Goal: Information Seeking & Learning: Learn about a topic

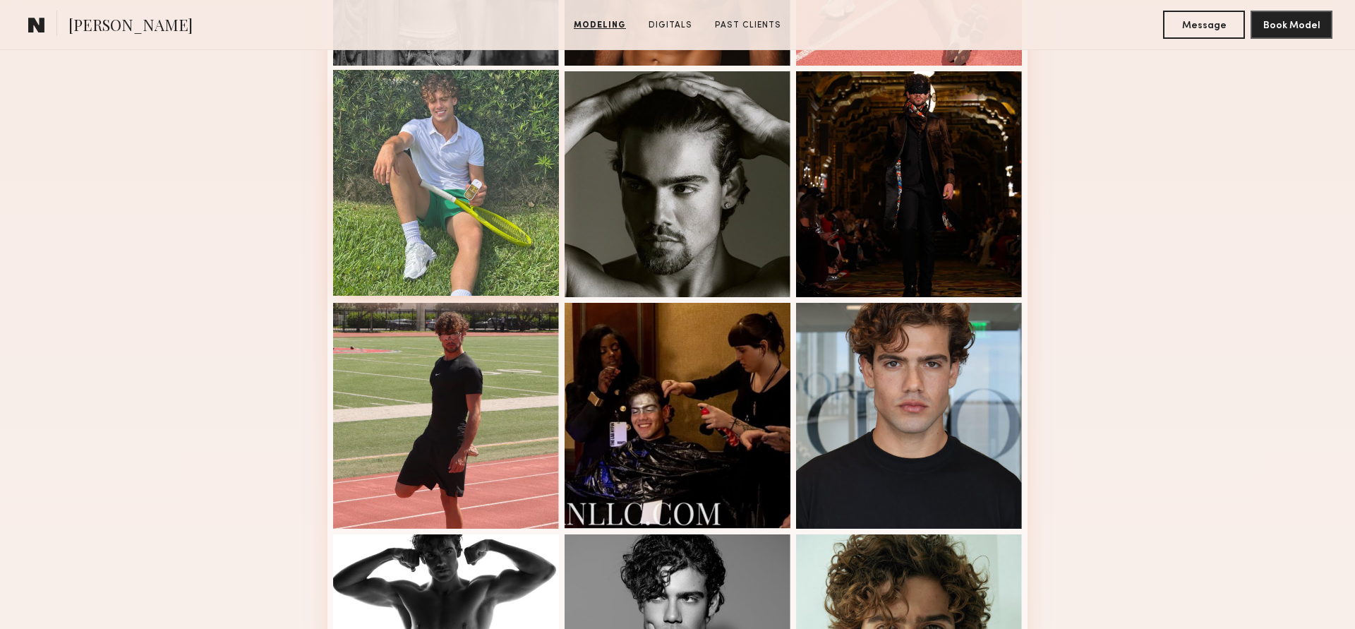
scroll to position [579, 0]
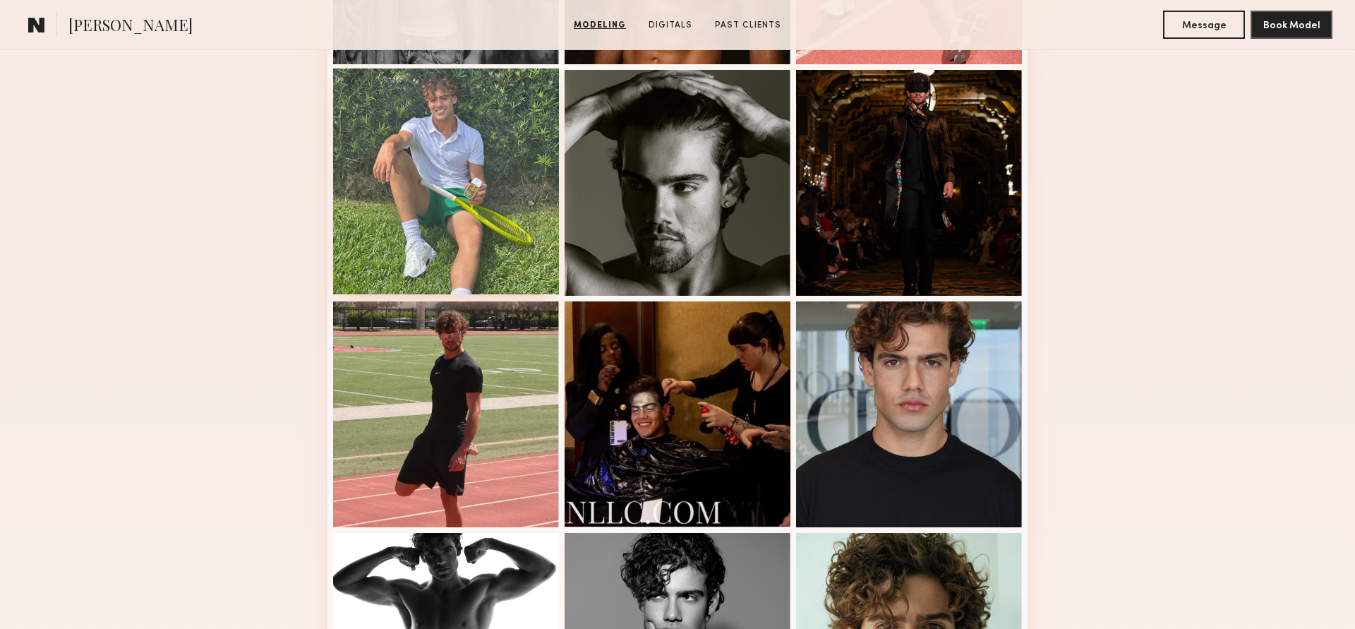
click at [476, 233] on div at bounding box center [446, 181] width 226 height 226
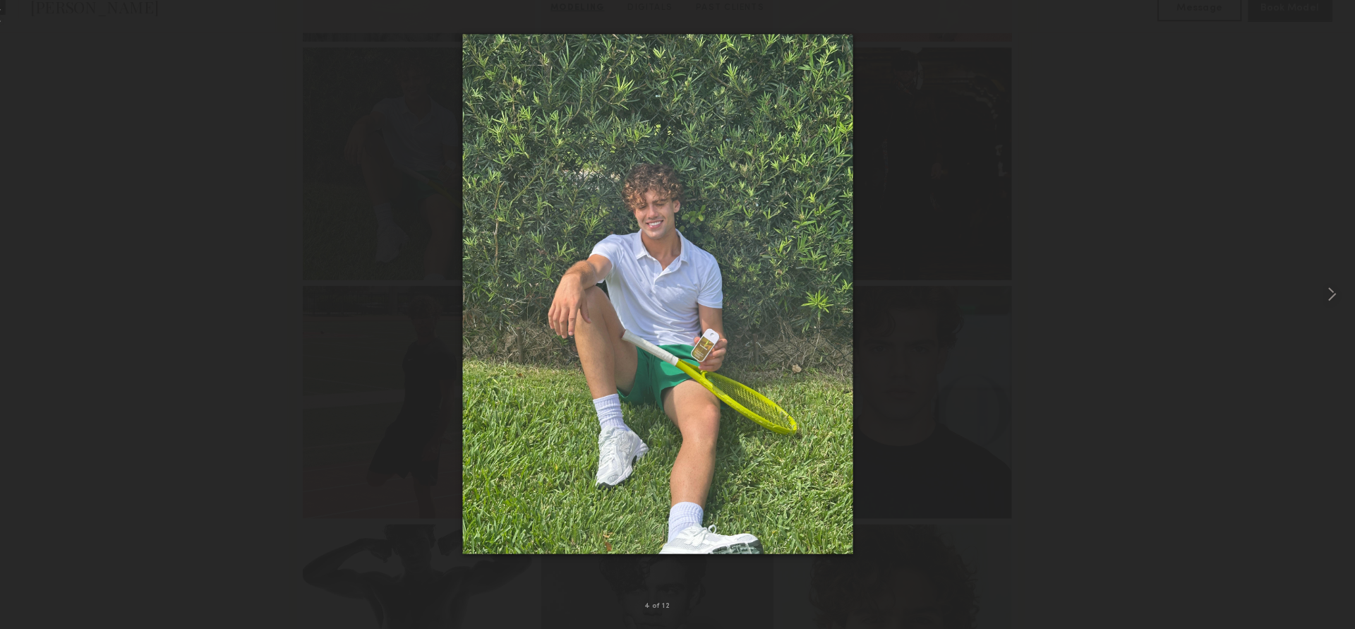
scroll to position [596, 0]
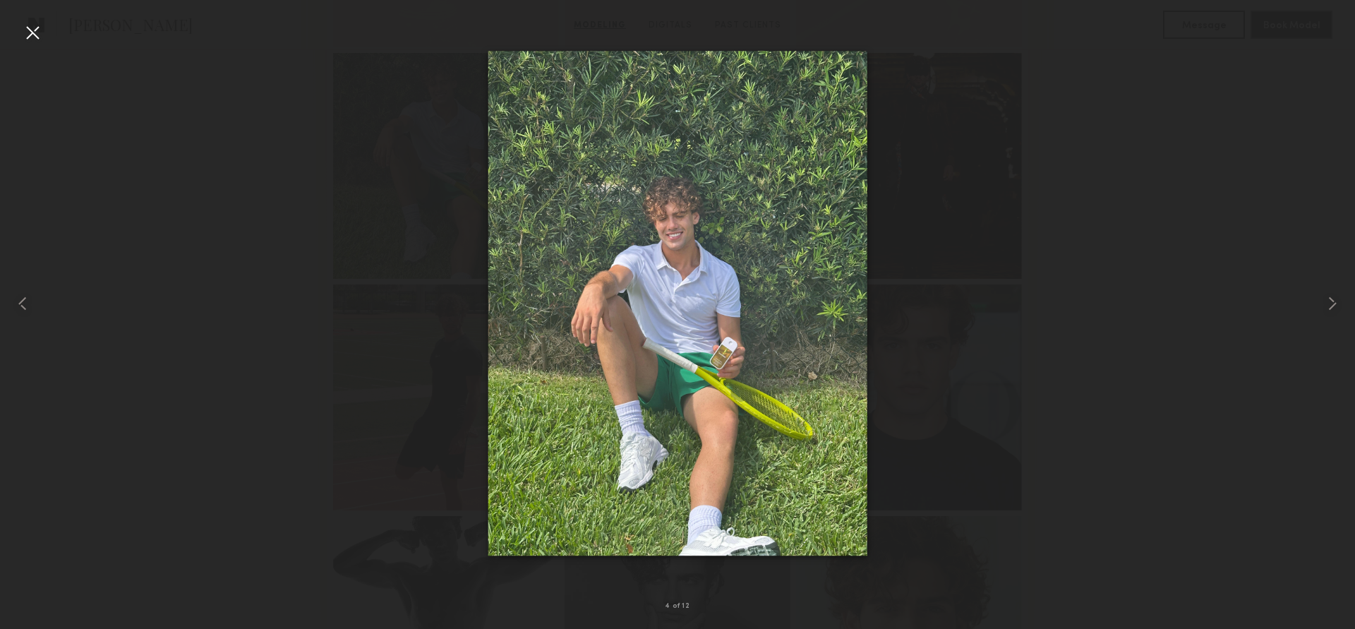
click at [28, 22] on div at bounding box center [32, 32] width 23 height 23
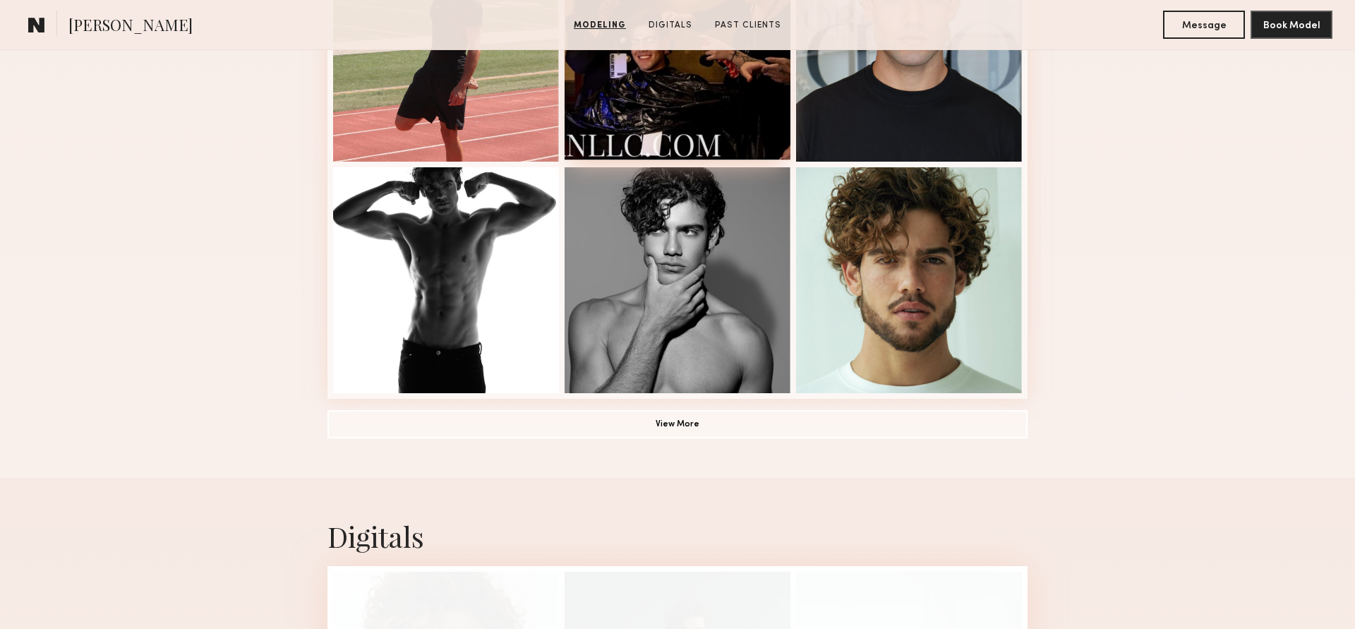
scroll to position [948, 0]
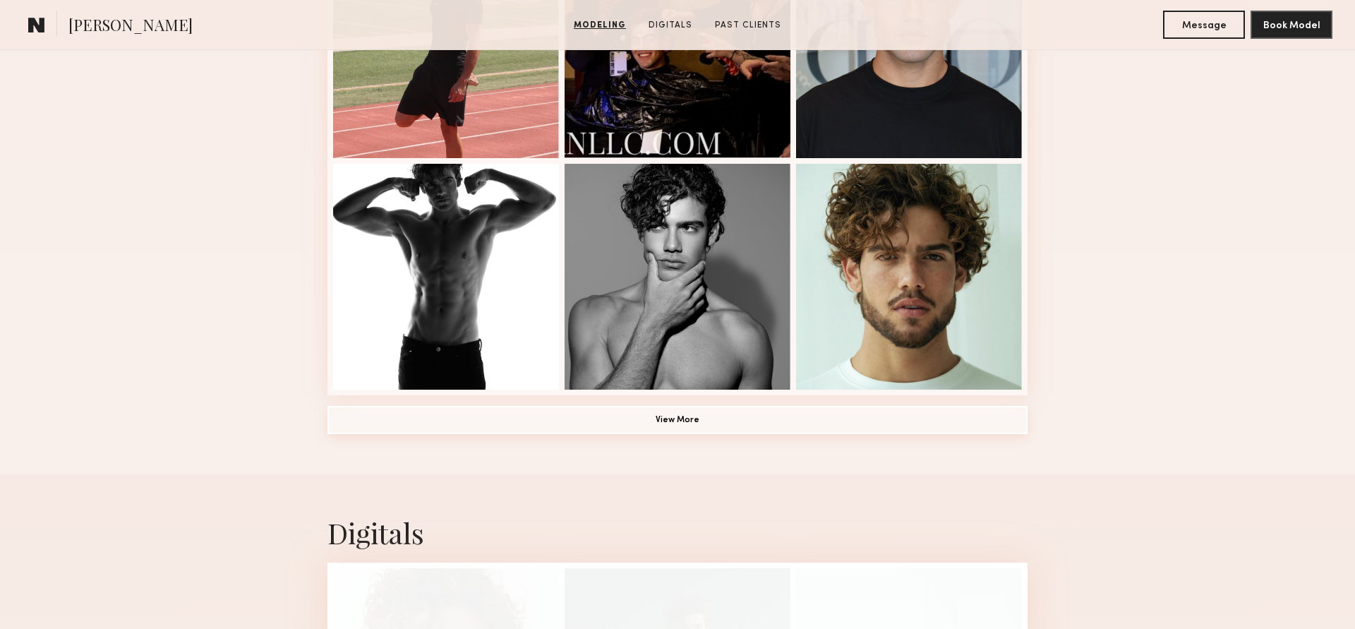
click at [664, 414] on button "View More" at bounding box center [678, 420] width 700 height 28
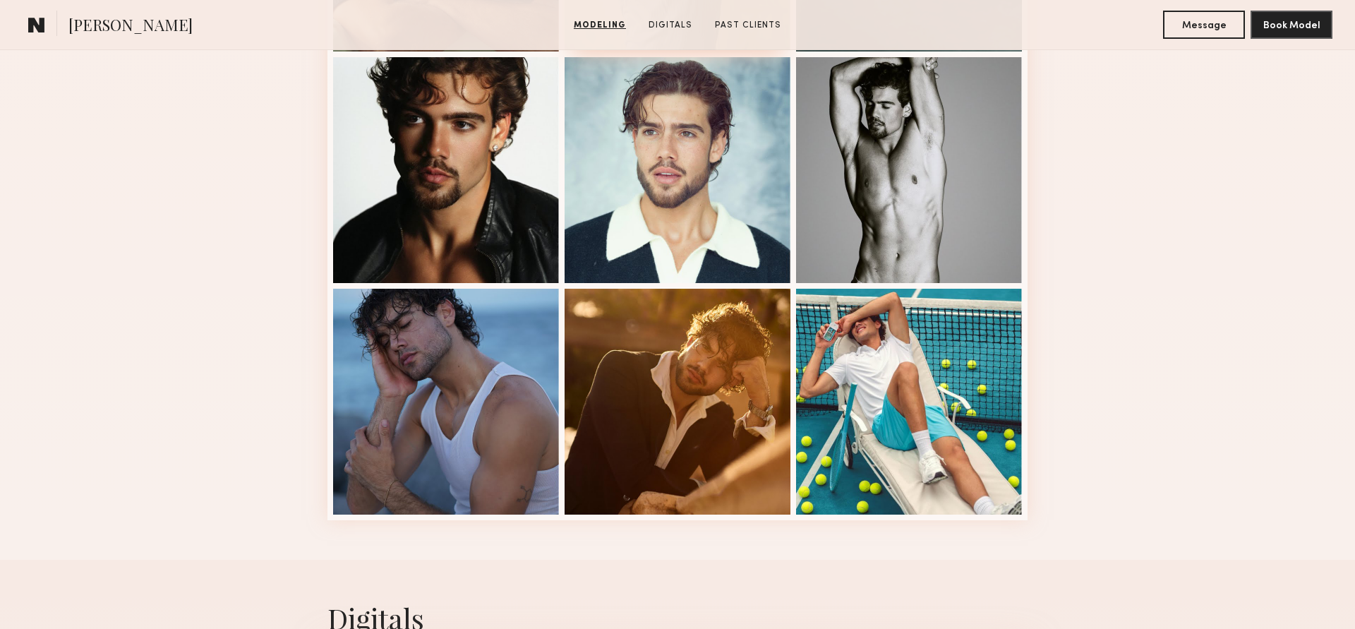
scroll to position [1752, 0]
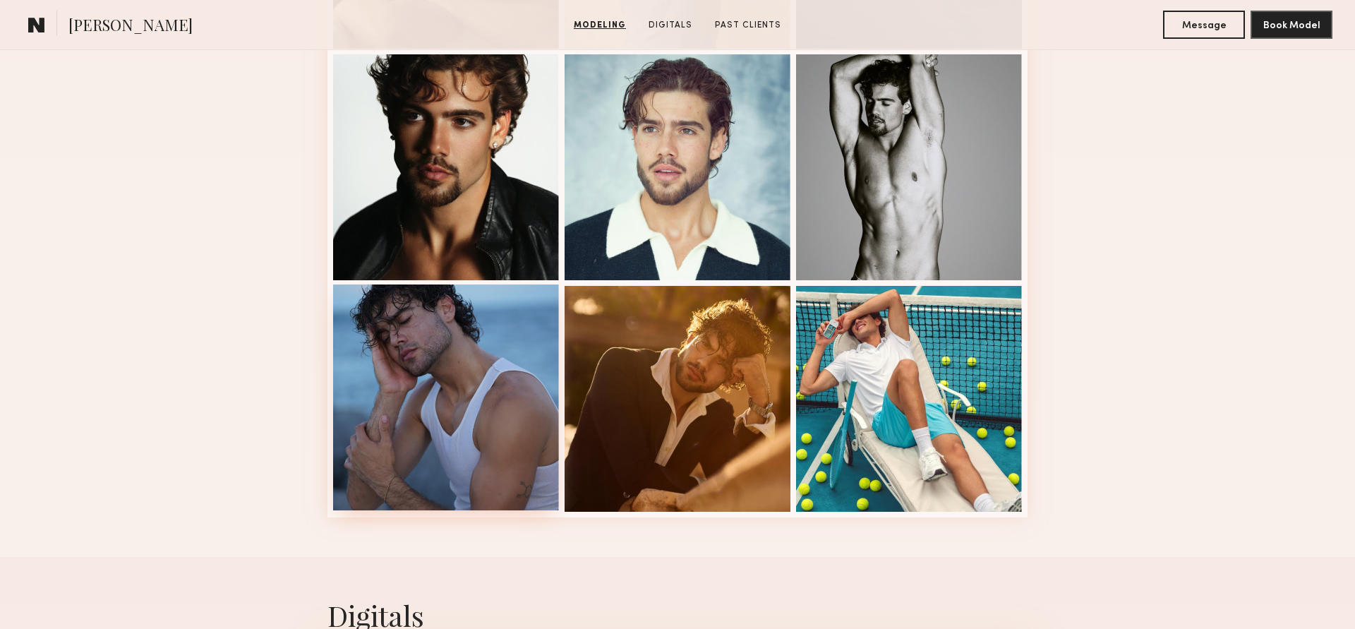
click at [407, 432] on div at bounding box center [446, 397] width 226 height 226
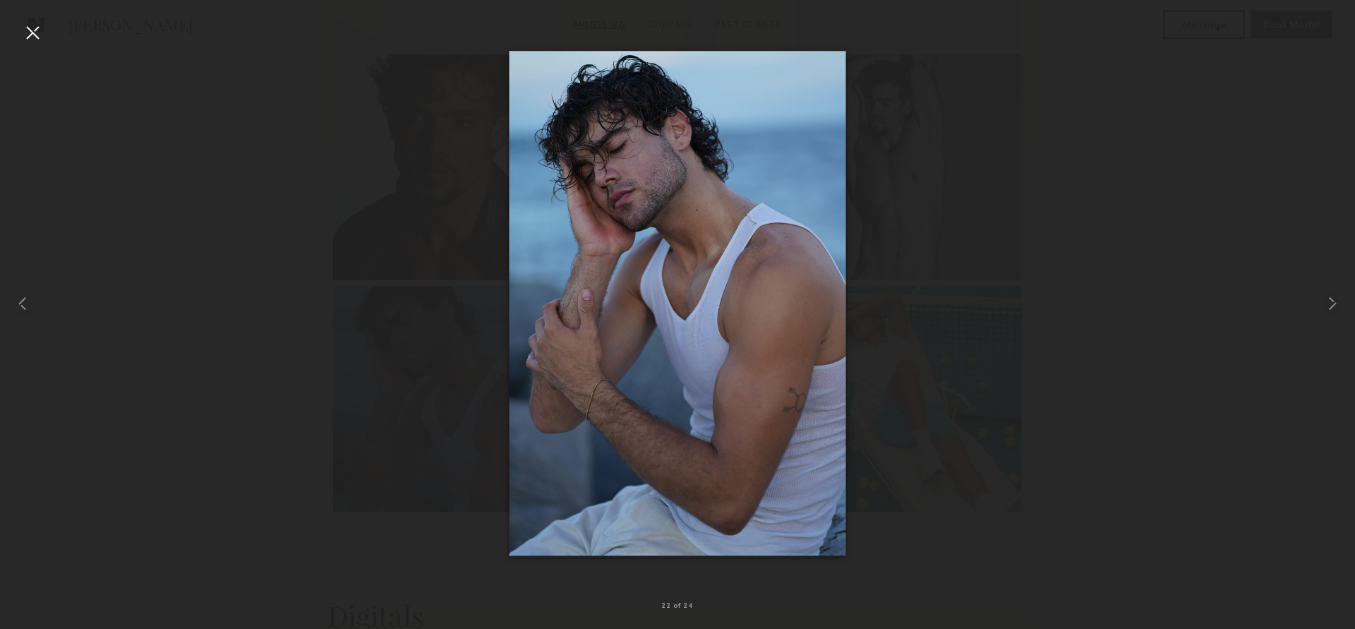
click at [338, 295] on div at bounding box center [677, 303] width 1355 height 561
click at [38, 33] on div at bounding box center [32, 32] width 23 height 23
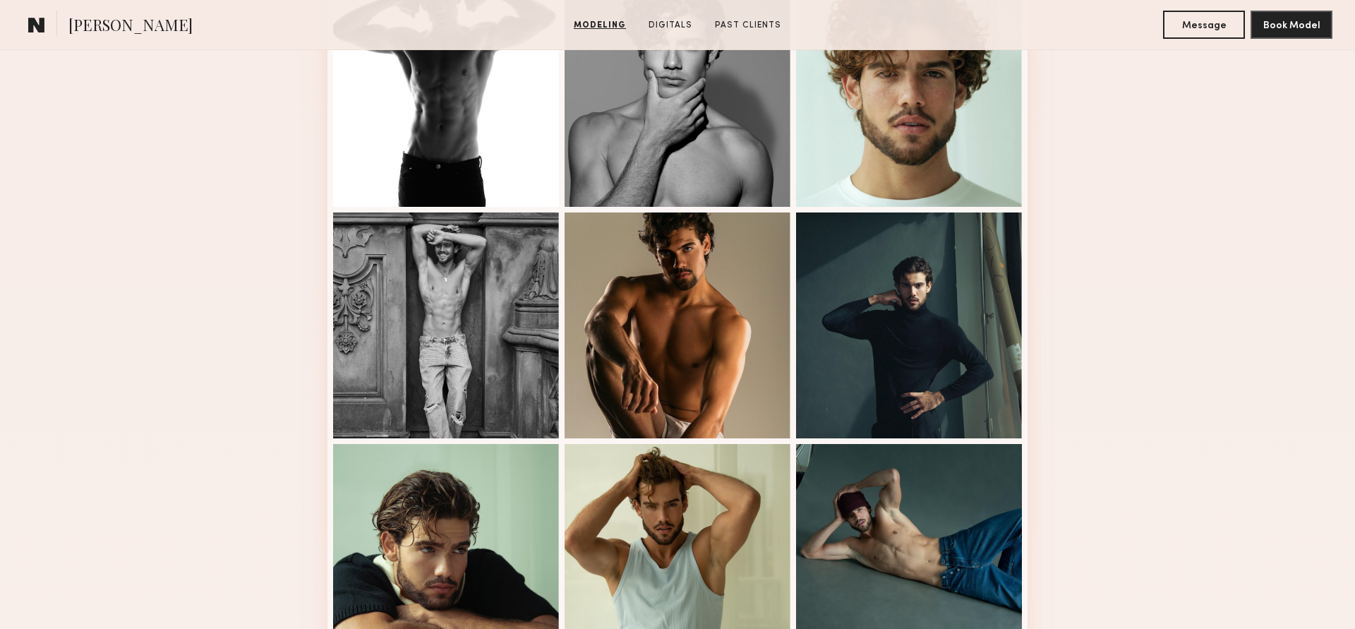
scroll to position [1129, 0]
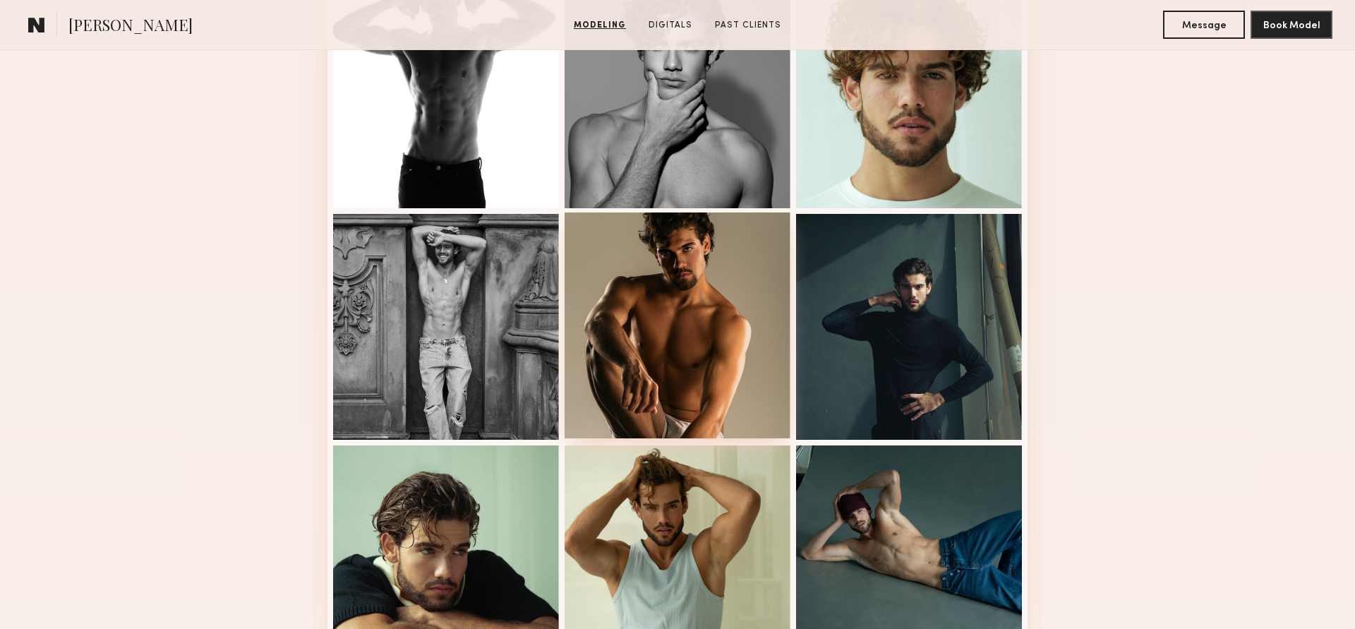
click at [668, 351] on div at bounding box center [678, 325] width 226 height 226
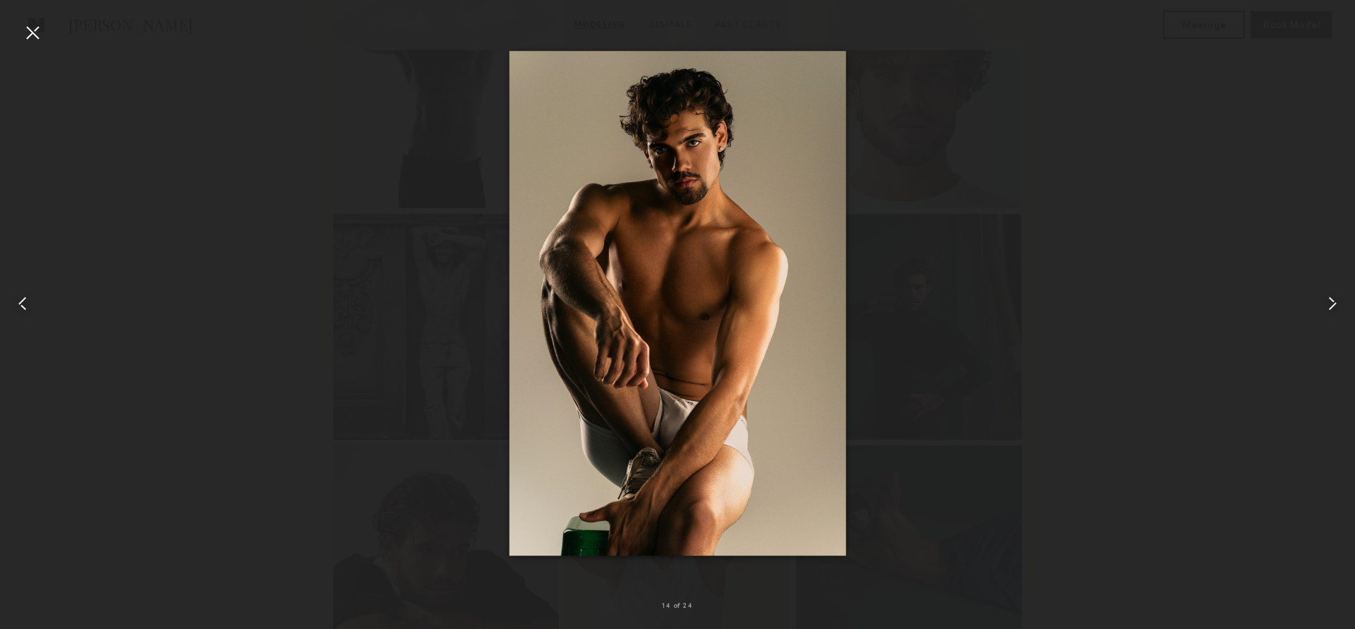
click at [954, 298] on div at bounding box center [677, 303] width 1355 height 561
click at [1099, 298] on div at bounding box center [677, 303] width 1355 height 561
click at [34, 33] on div at bounding box center [32, 32] width 23 height 23
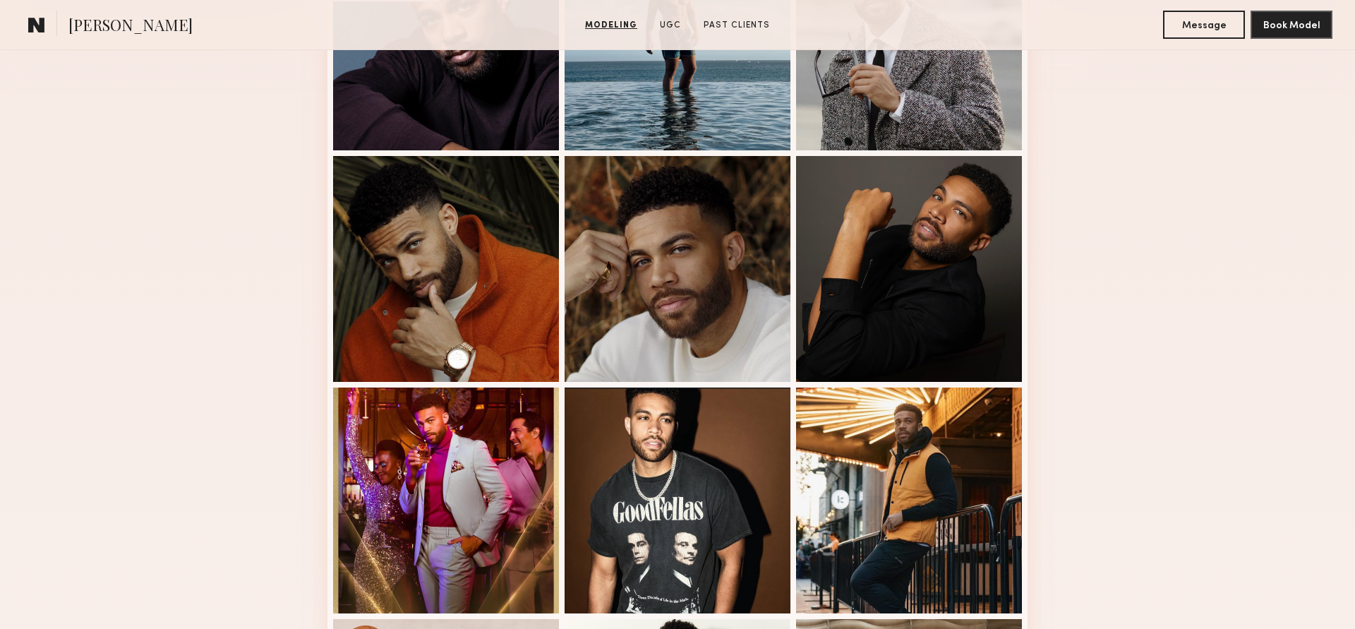
scroll to position [495, 0]
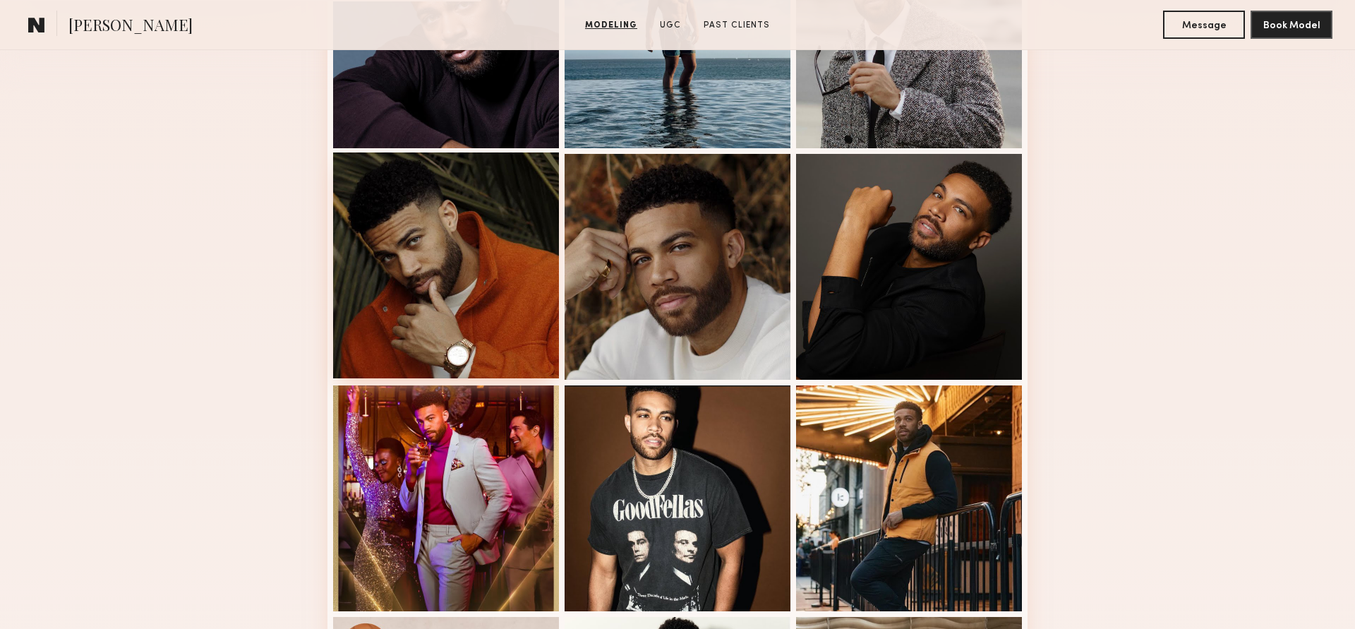
click at [420, 312] on div at bounding box center [446, 265] width 226 height 226
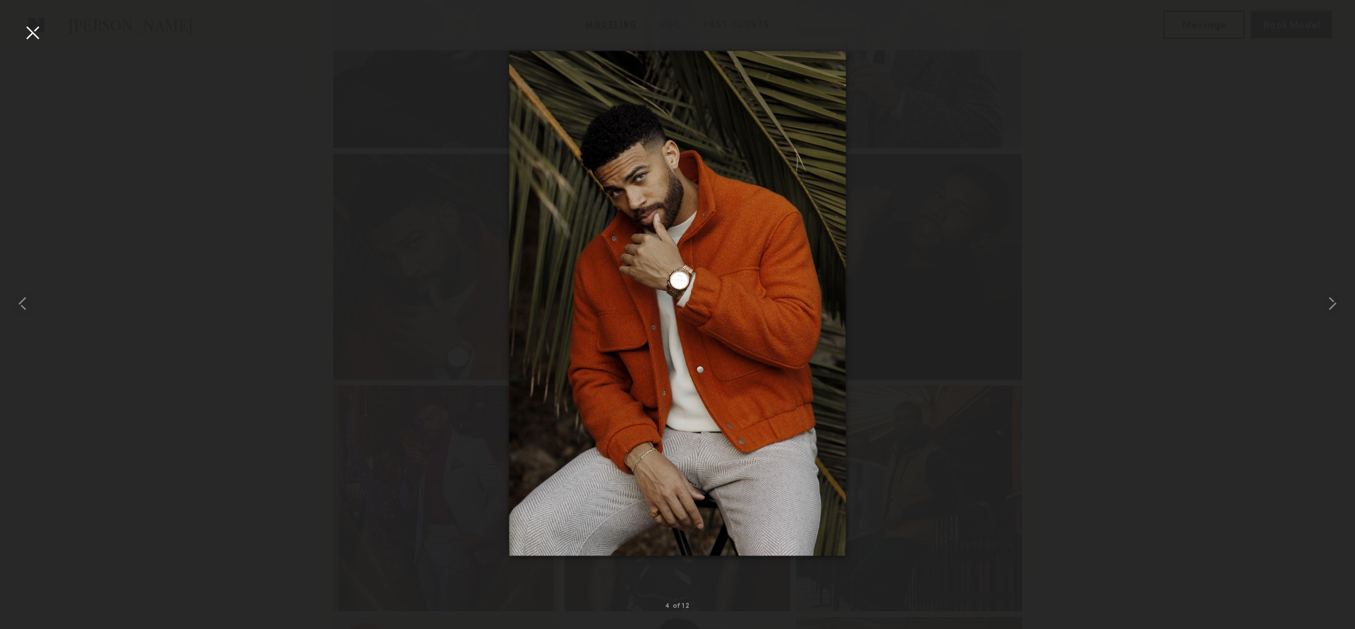
click at [37, 27] on div at bounding box center [32, 32] width 23 height 23
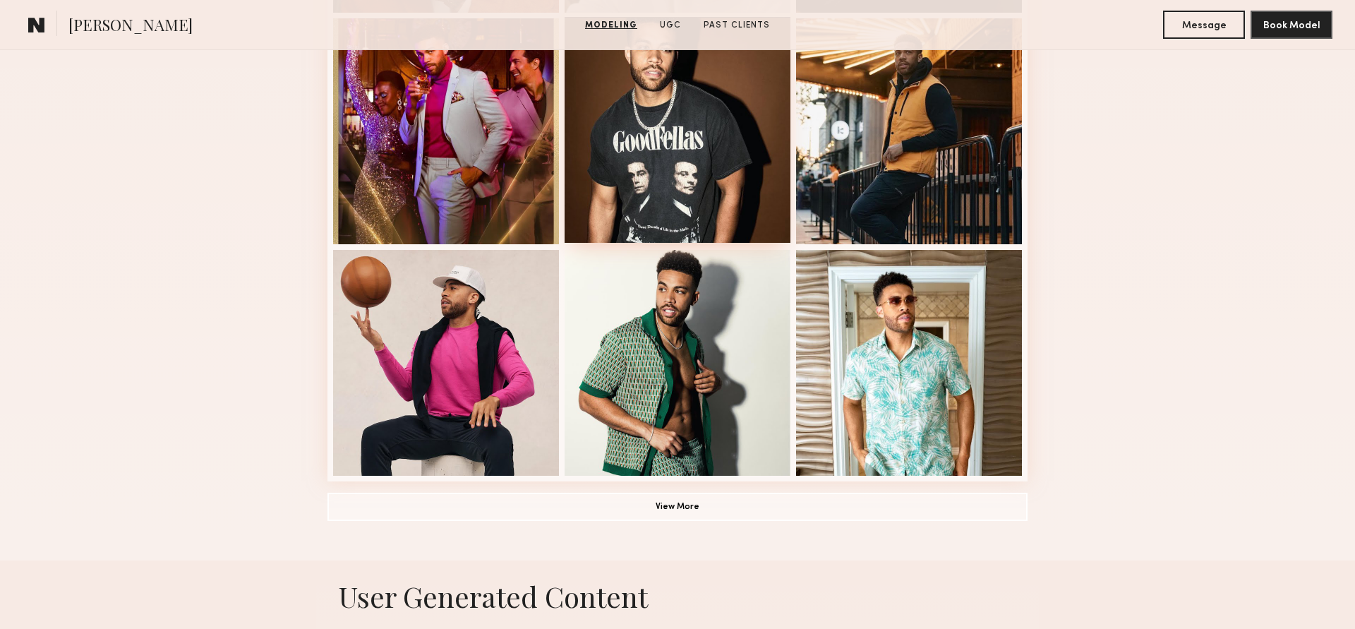
scroll to position [932, 0]
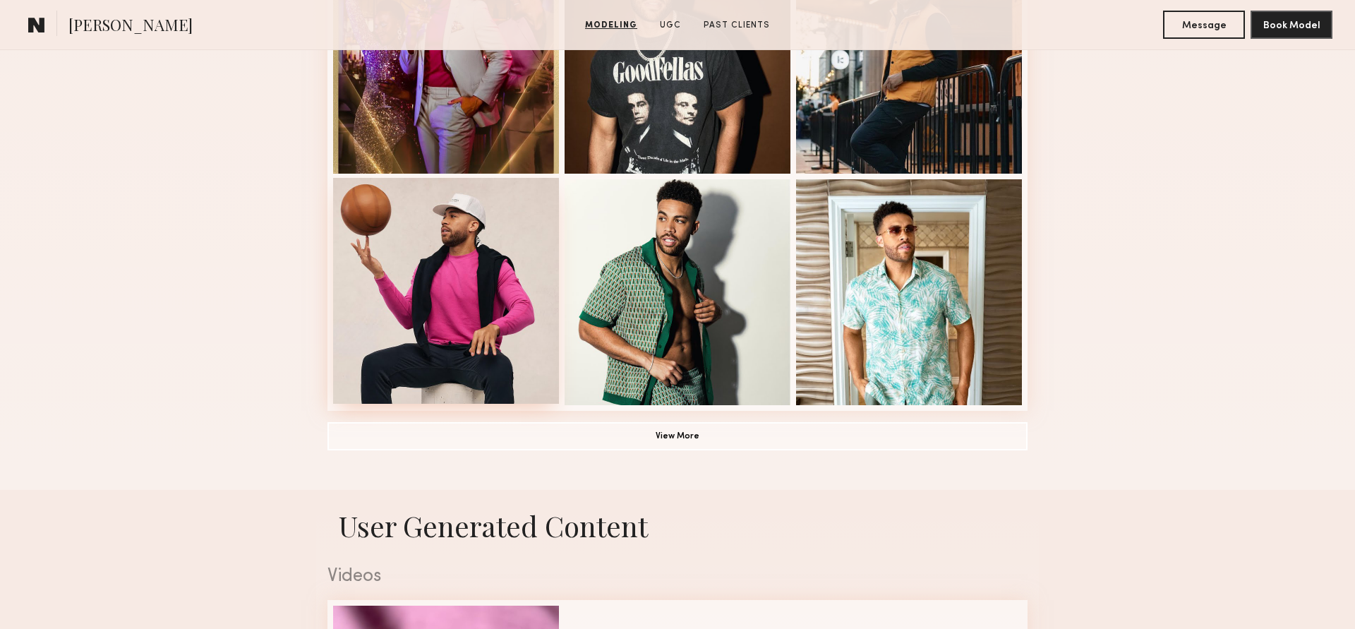
click at [504, 313] on div at bounding box center [446, 291] width 226 height 226
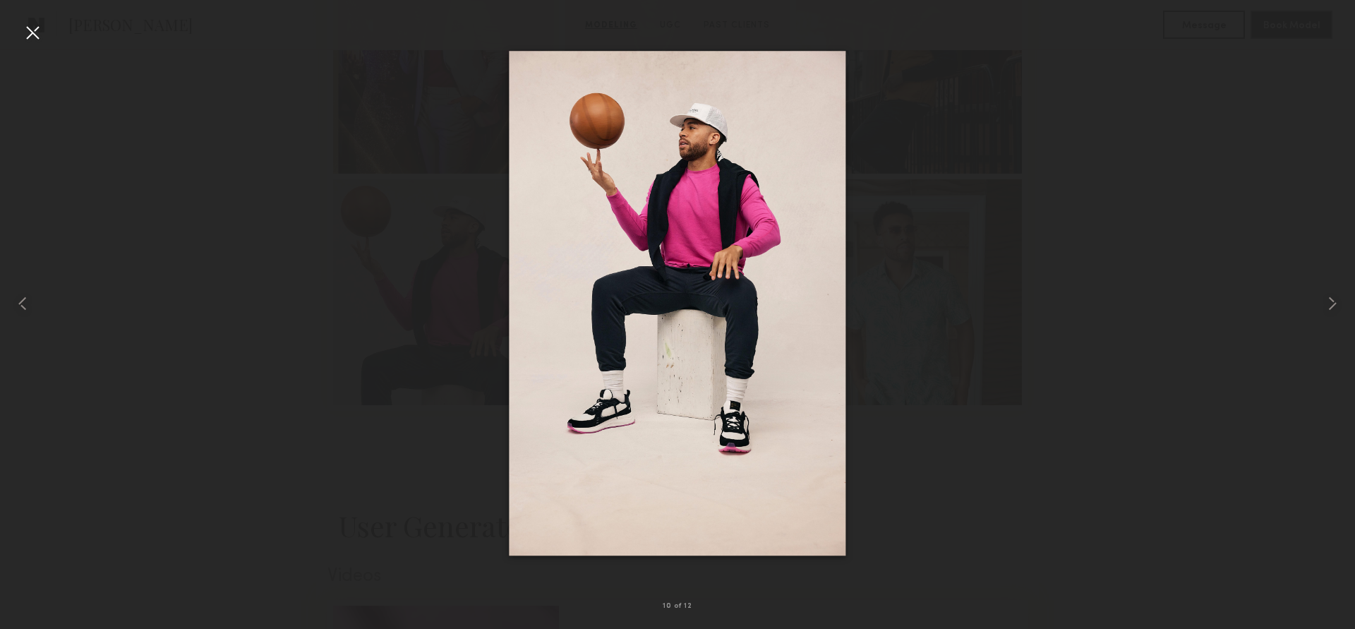
click at [28, 21] on div at bounding box center [32, 32] width 23 height 23
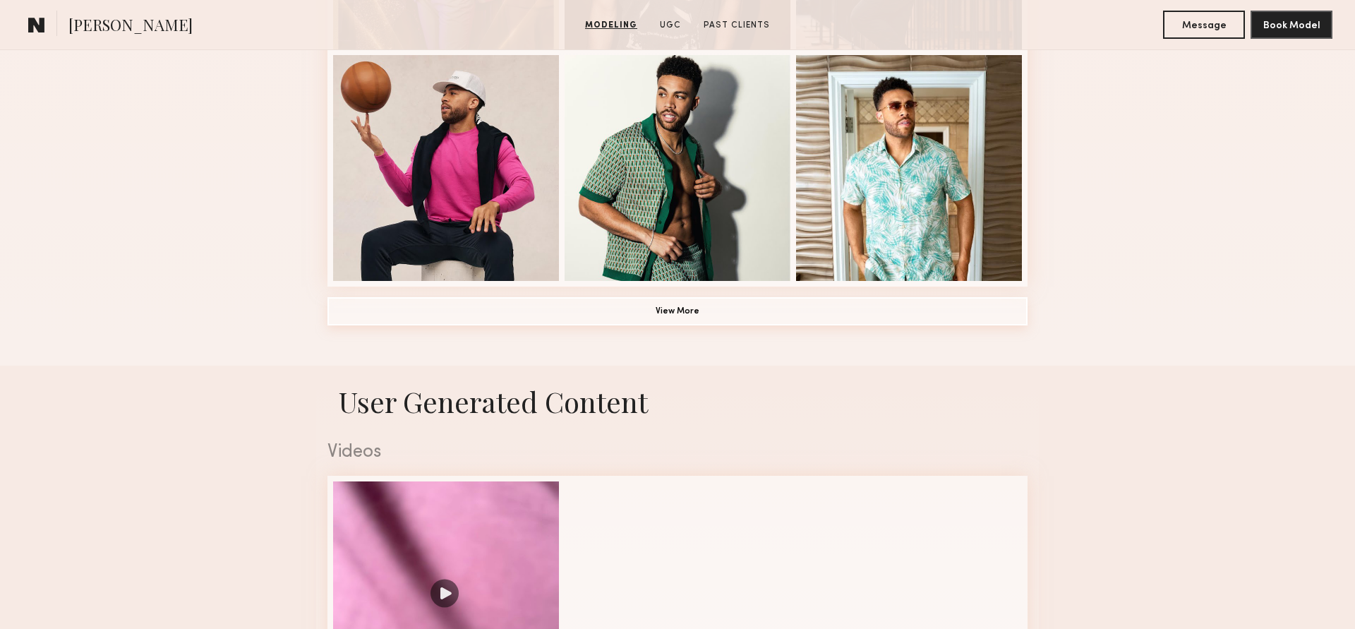
click at [601, 311] on button "View More" at bounding box center [678, 311] width 700 height 28
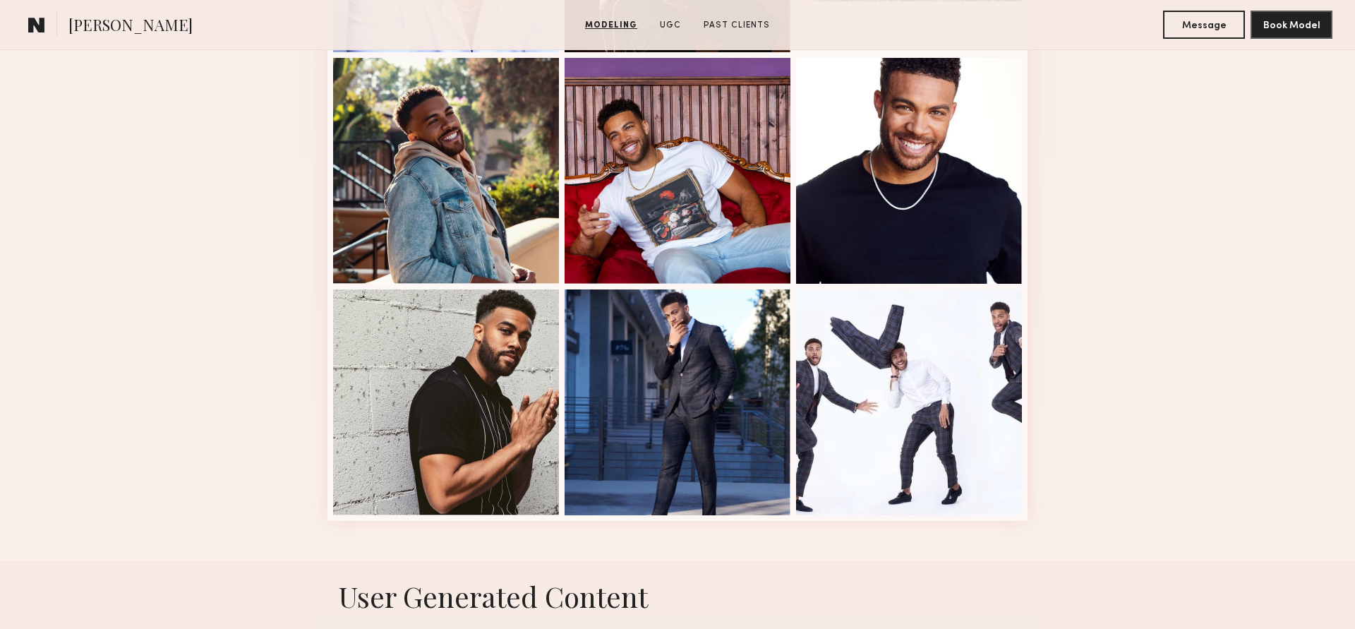
scroll to position [1735, 0]
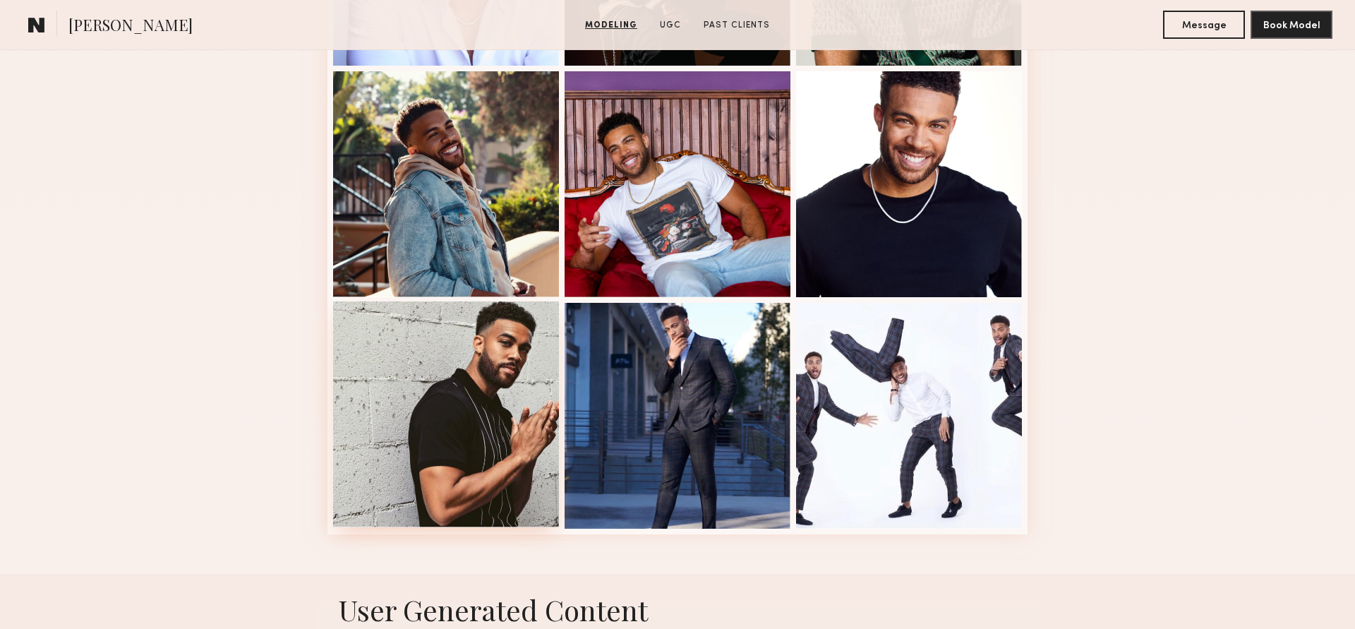
click at [505, 426] on div at bounding box center [446, 414] width 226 height 226
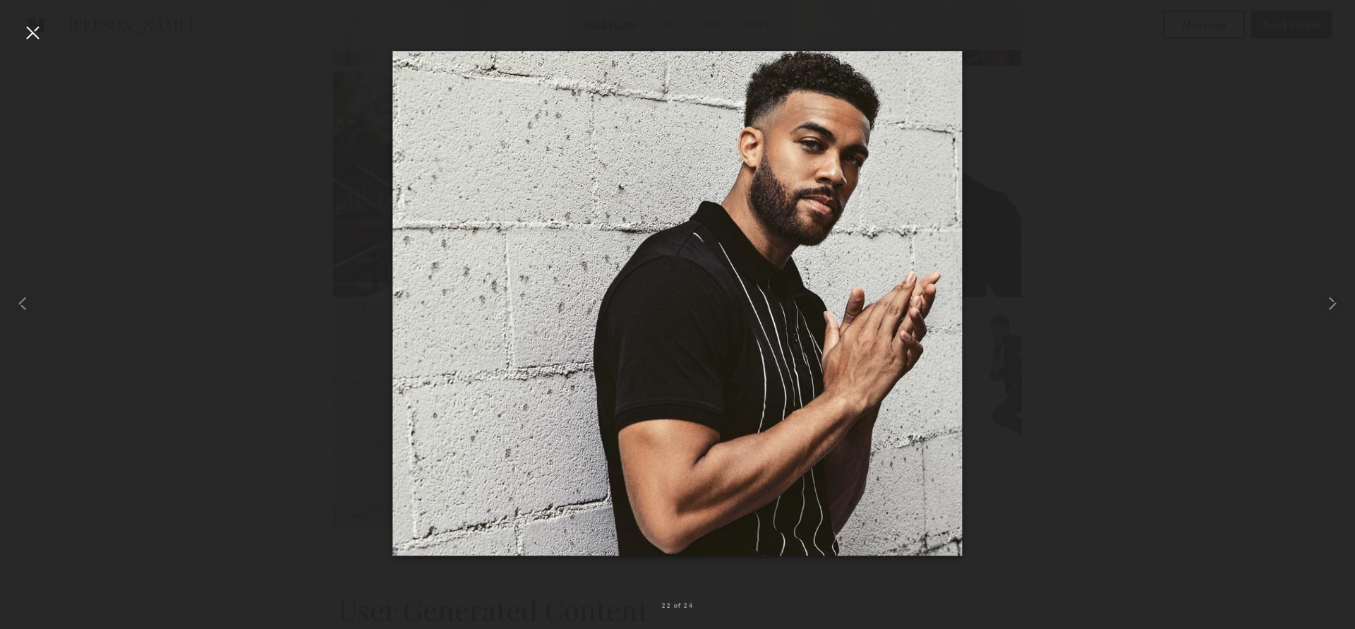
click at [36, 36] on div at bounding box center [32, 32] width 23 height 23
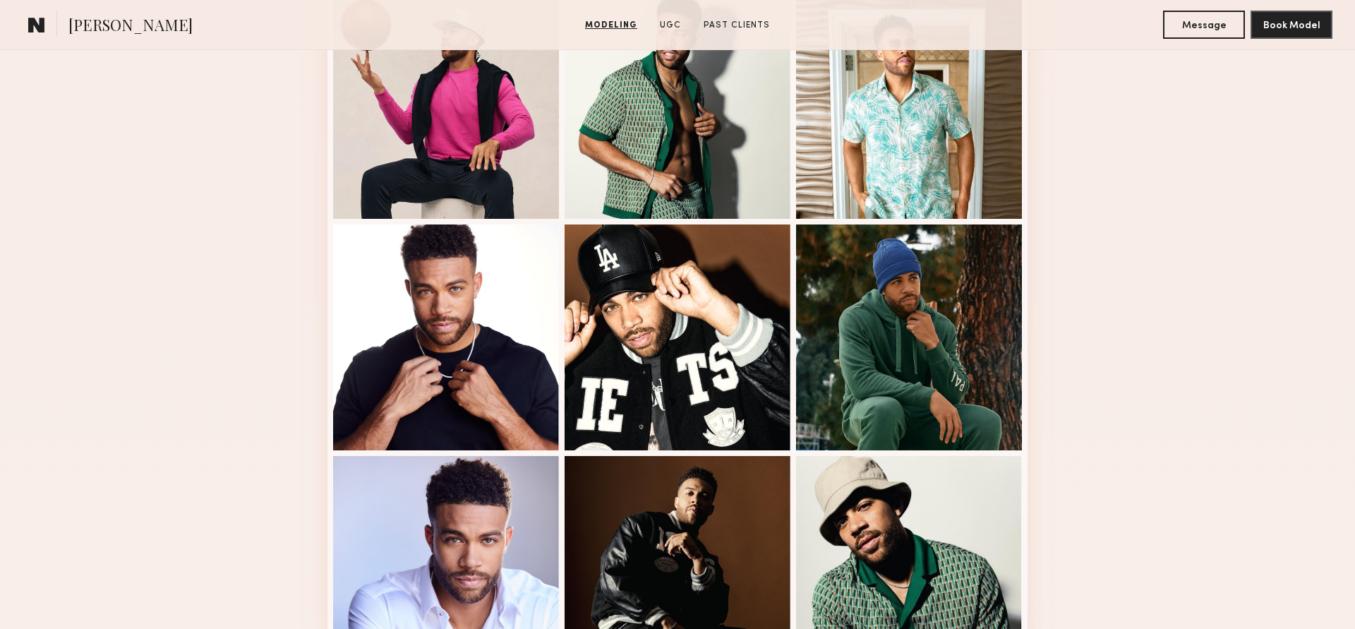
scroll to position [1057, 0]
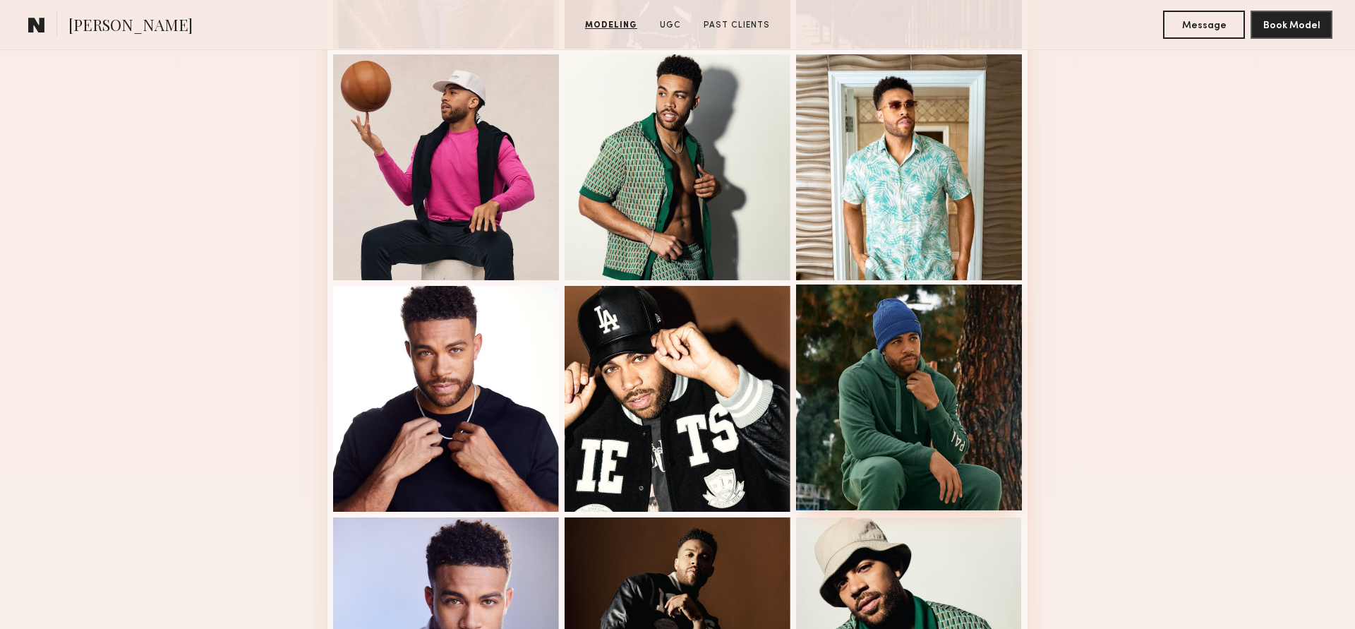
click at [951, 462] on div at bounding box center [909, 397] width 226 height 226
